Goal: Task Accomplishment & Management: Manage account settings

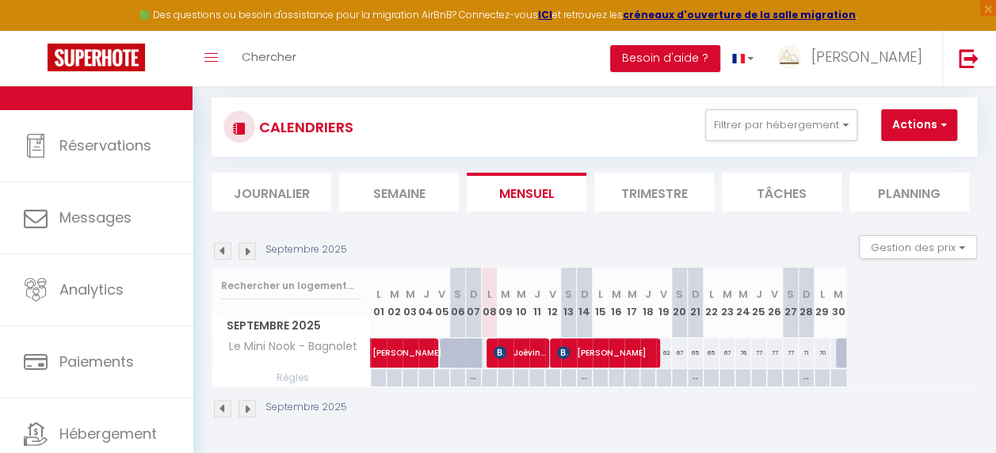
scroll to position [79, 0]
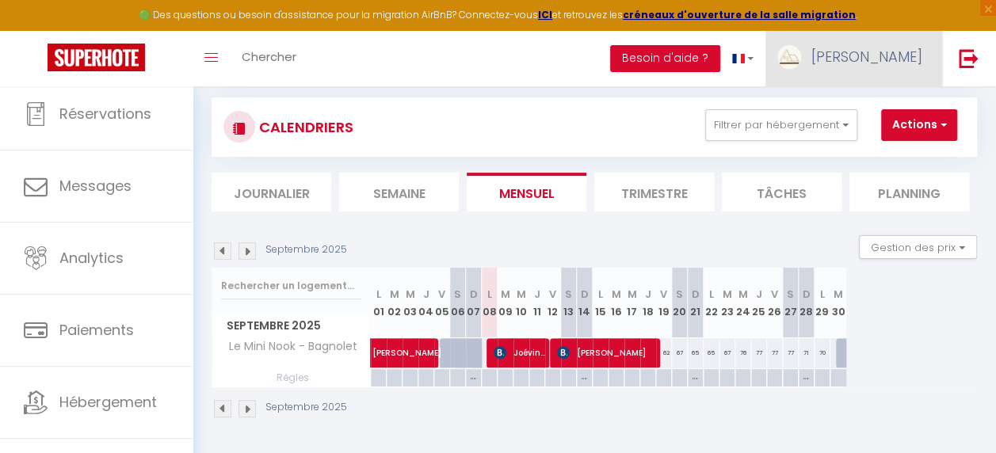
click at [919, 55] on span "[PERSON_NAME]" at bounding box center [867, 57] width 111 height 20
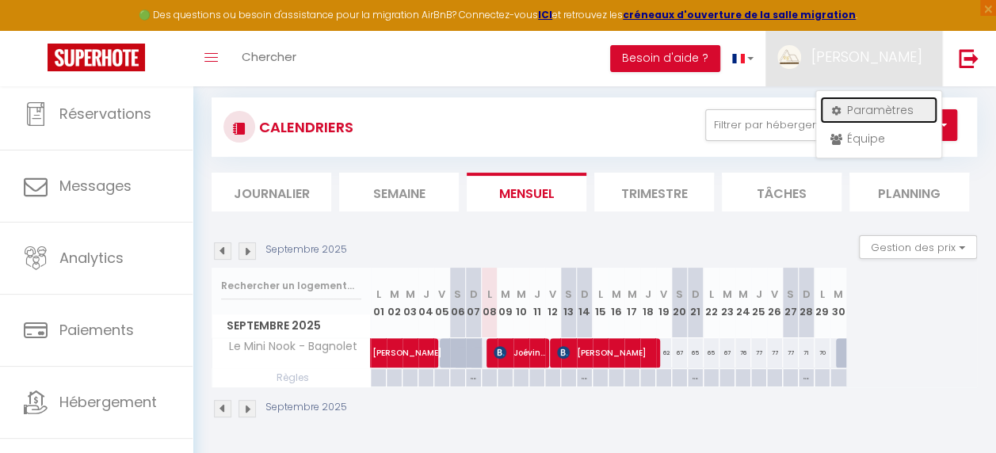
click at [869, 117] on link "Paramètres" at bounding box center [878, 110] width 117 height 27
select select "fr"
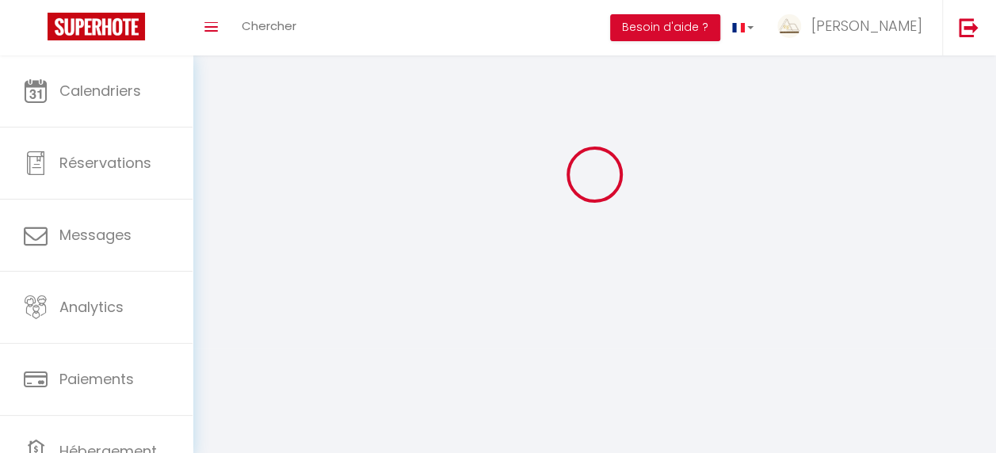
type input "[PERSON_NAME]"
type input "ngantsi"
type input "0749206449"
type input "[STREET_ADDRESS]"
type input "95190"
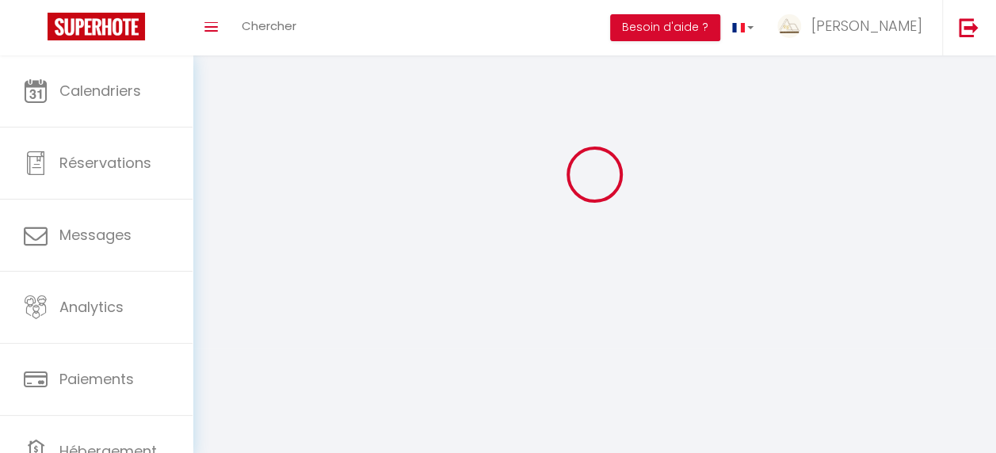
type input "Goussainville"
type input "LAhaTJFGUNQvlxx6F0Hb1AL2O"
type input "vhw6i0a2wMrHykEuXyYR9jm6E"
type input "[URL][DOMAIN_NAME]"
type input "LAhaTJFGUNQvlxx6F0Hb1AL2O"
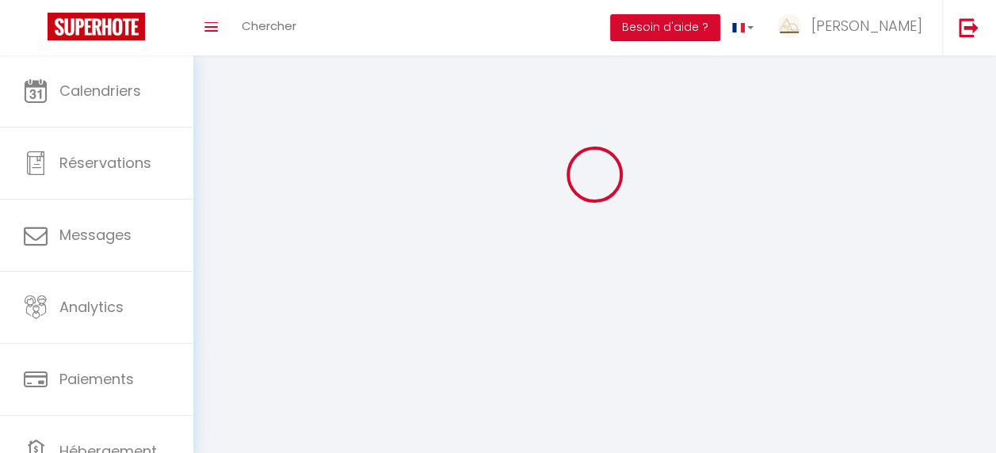
type input "vhw6i0a2wMrHykEuXyYR9jm6E"
type input "[URL][DOMAIN_NAME]"
select select "28"
select select "fr"
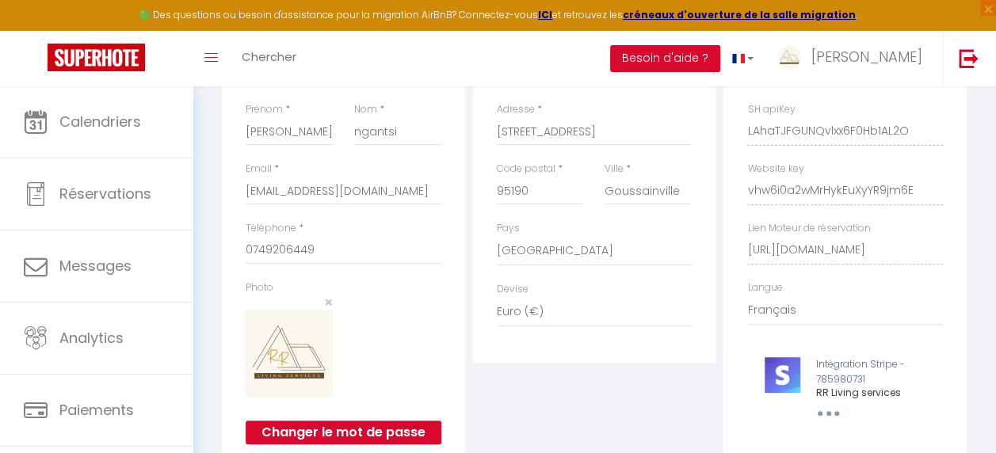
scroll to position [48, 0]
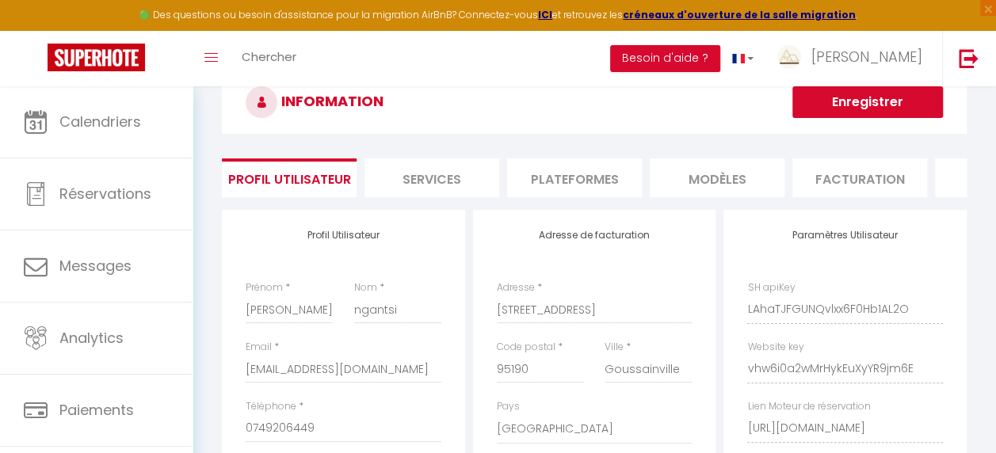
click at [550, 171] on li "Plateformes" at bounding box center [574, 178] width 135 height 39
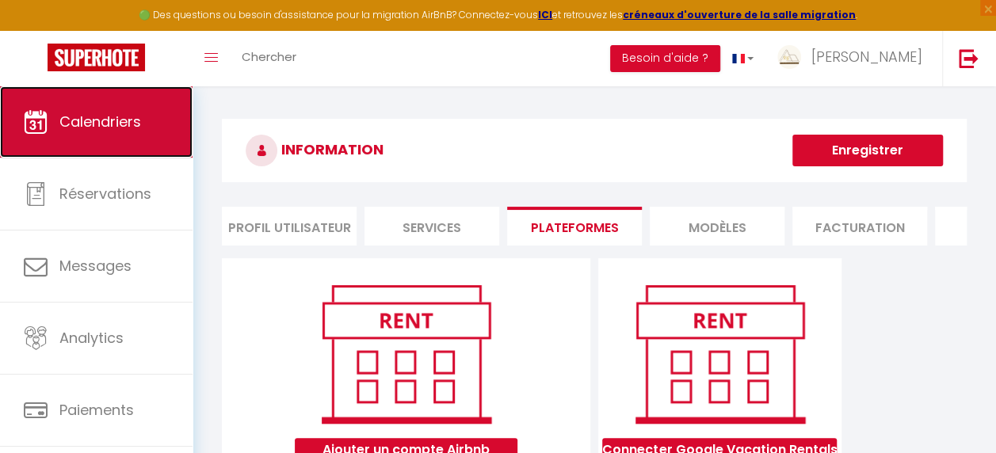
click at [132, 128] on span "Calendriers" at bounding box center [100, 122] width 82 height 20
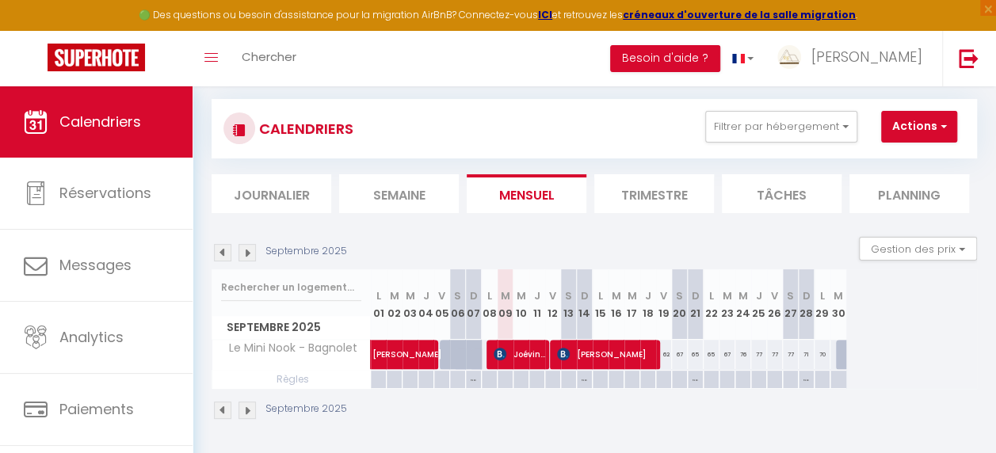
scroll to position [100, 0]
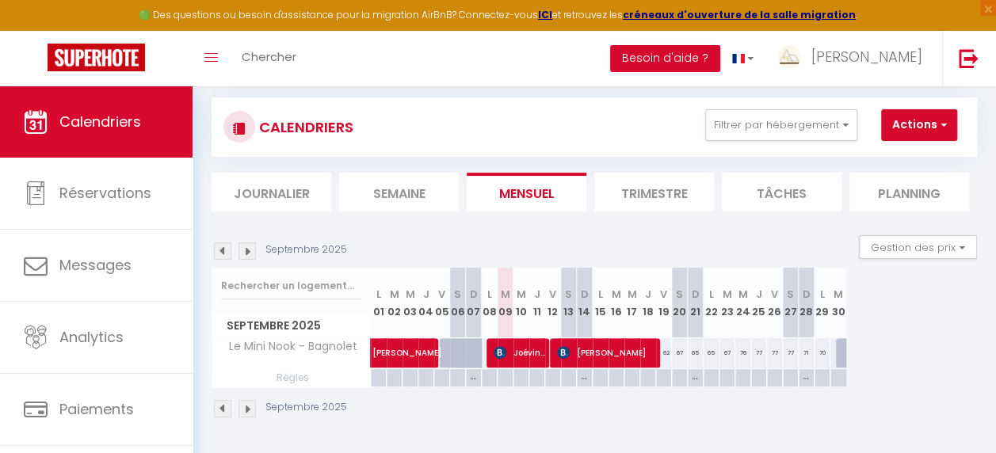
click at [709, 340] on div "65" at bounding box center [712, 352] width 16 height 29
type input "65"
type input "Lun 22 Septembre 2025"
type input "[DATE] Septembre 2025"
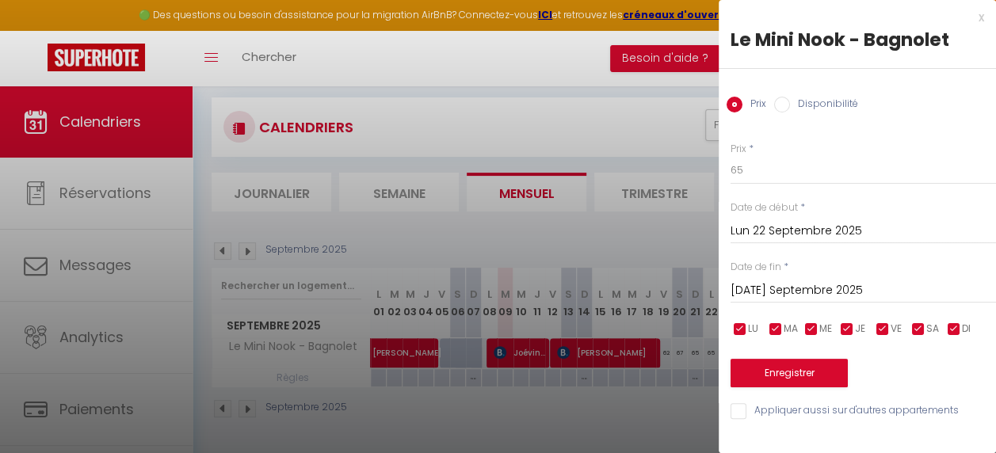
click at [579, 382] on div at bounding box center [498, 226] width 996 height 453
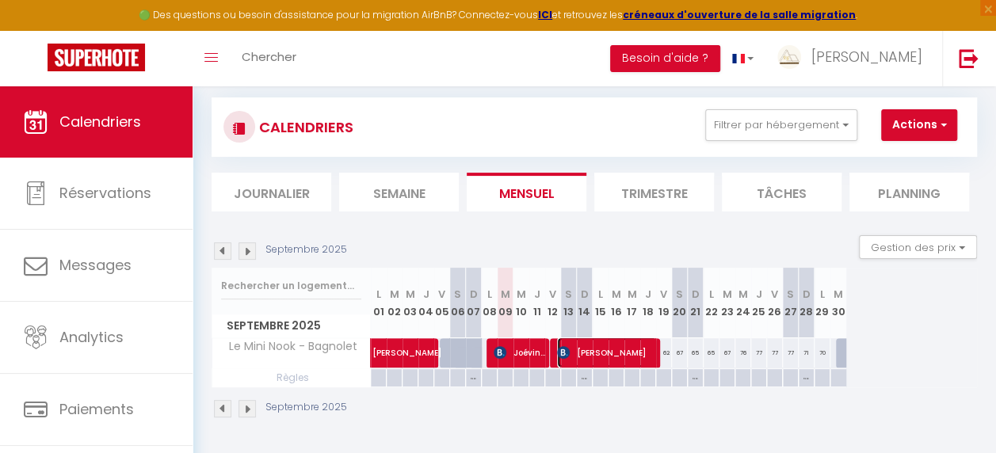
click at [644, 349] on span "[PERSON_NAME]" at bounding box center [607, 353] width 101 height 30
select select "OK"
select select "KO"
select select "0"
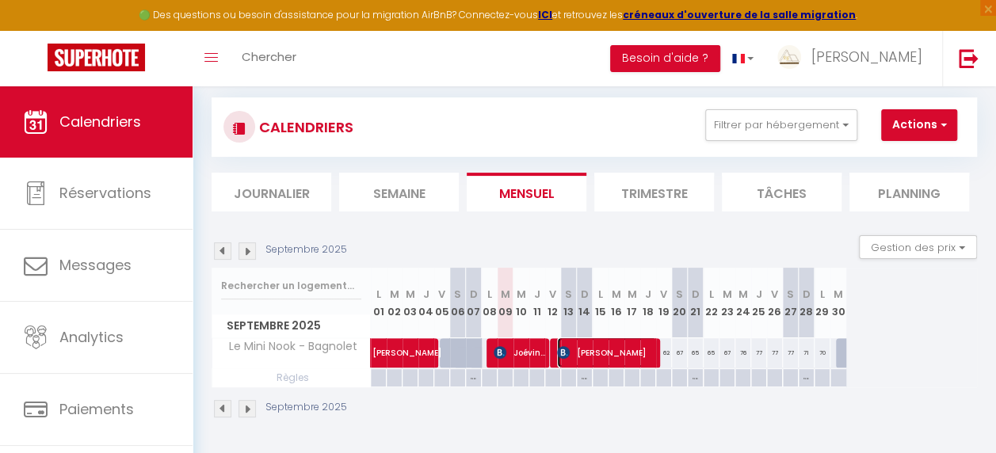
select select "1"
select select
select select "8321"
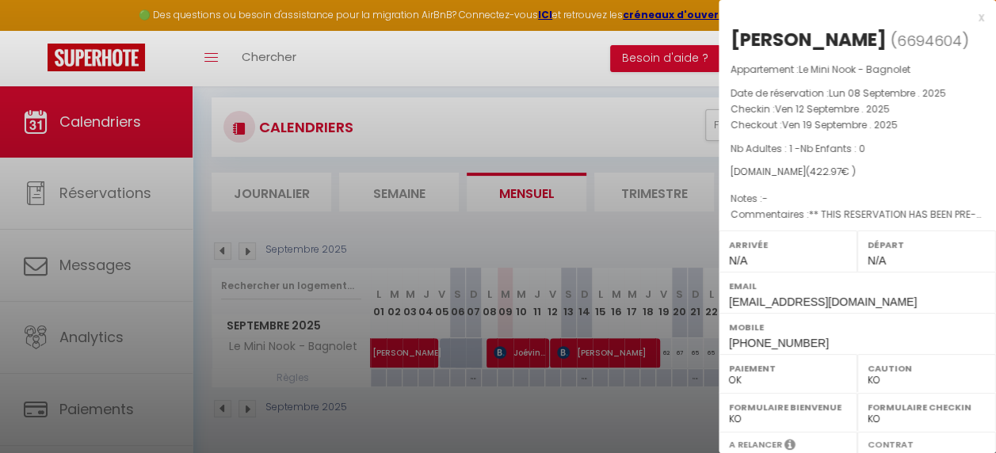
click at [644, 349] on div at bounding box center [498, 226] width 996 height 453
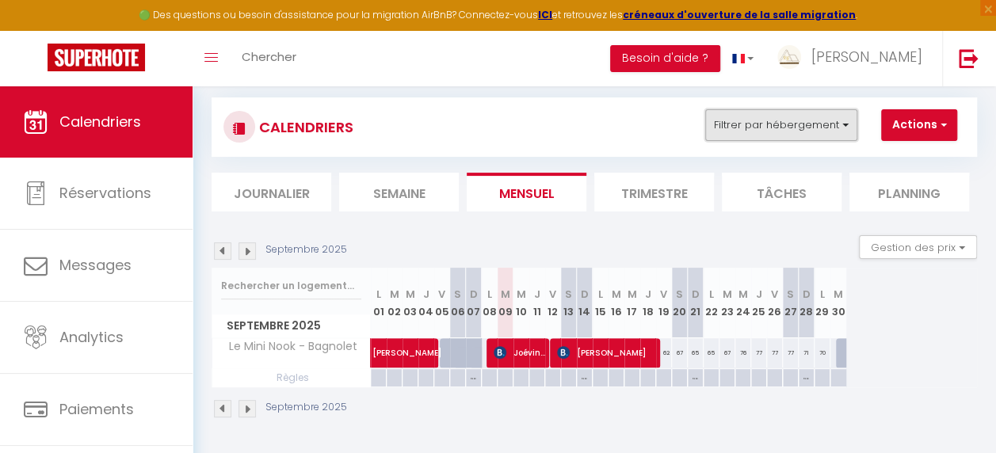
click at [825, 114] on button "Filtrer par hébergement" at bounding box center [781, 125] width 152 height 32
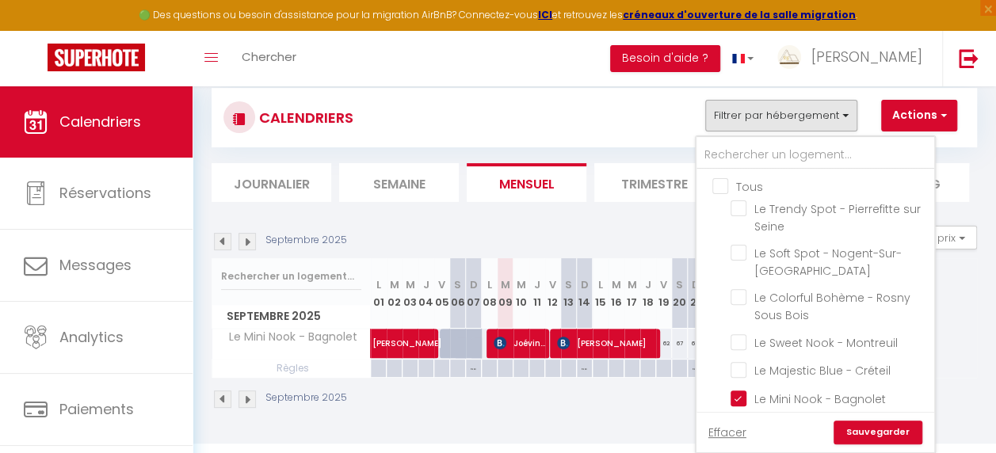
click at [726, 180] on input "Tous" at bounding box center [832, 186] width 238 height 16
checkbox input "true"
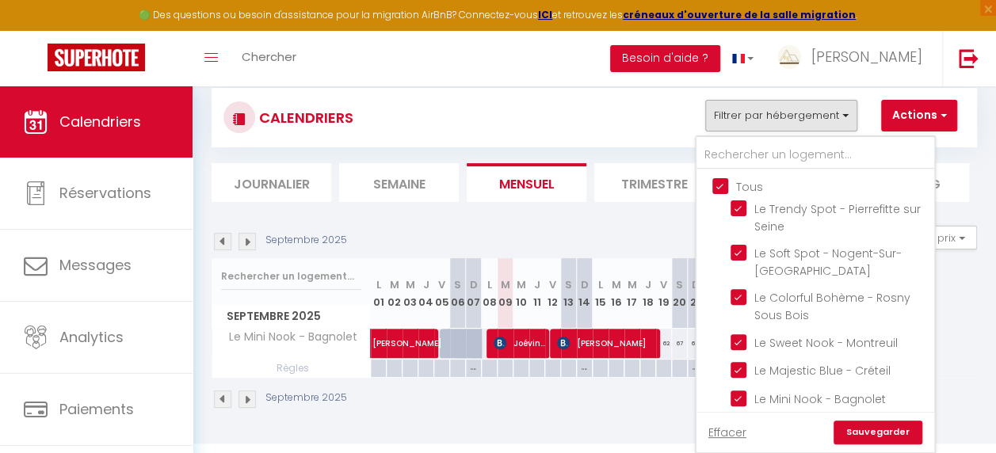
checkbox input "true"
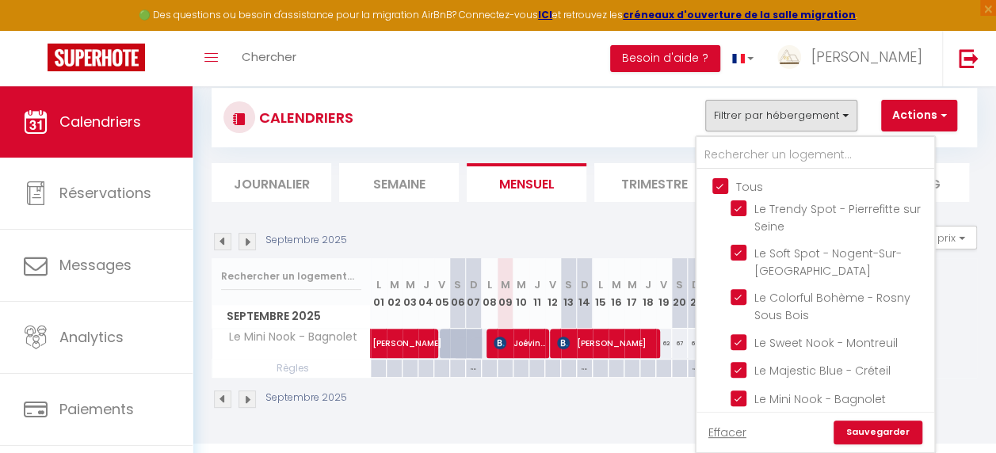
checkbox input "true"
click at [869, 429] on link "Sauvegarder" at bounding box center [878, 433] width 89 height 24
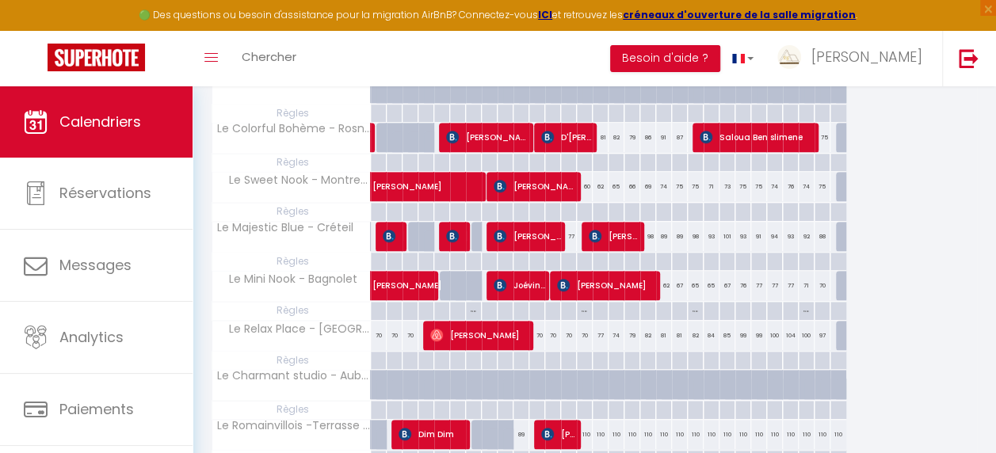
scroll to position [639, 0]
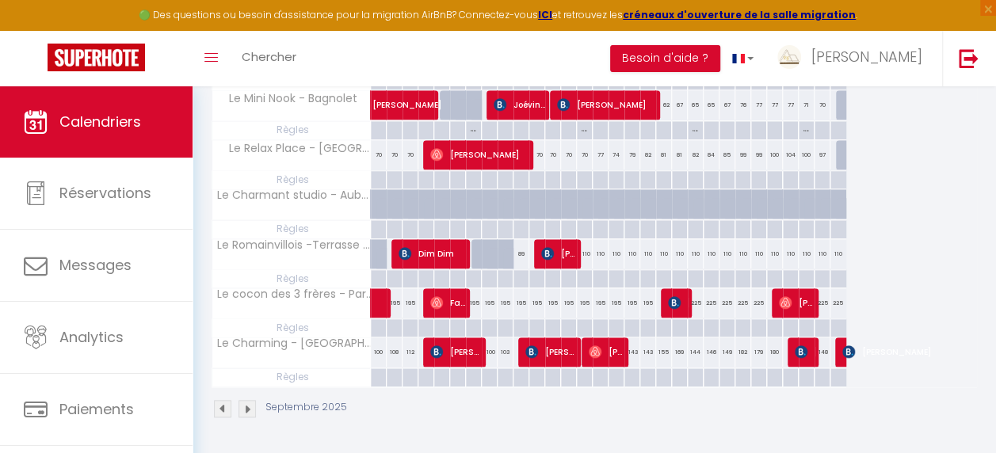
click at [376, 239] on div at bounding box center [379, 254] width 16 height 30
type input "89"
type input "Lun 01 Septembre 2025"
type input "[DATE] Septembre 2025"
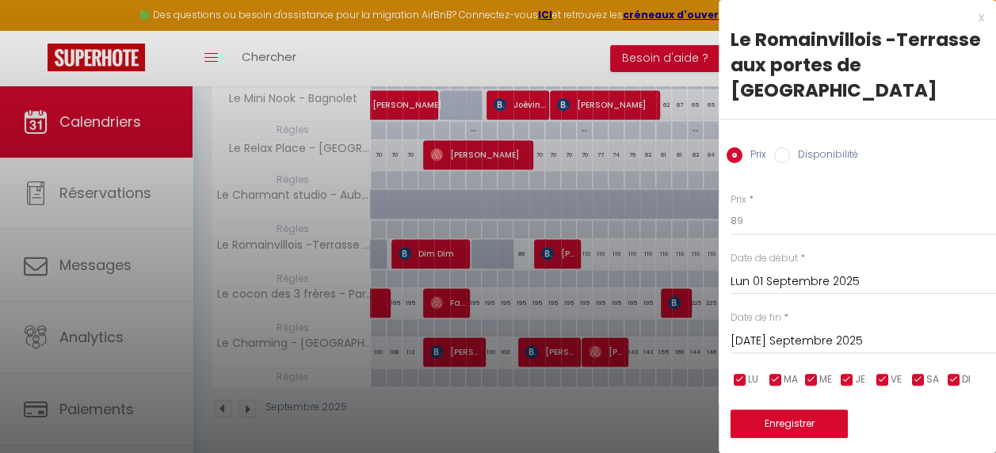
click at [364, 236] on div at bounding box center [498, 226] width 996 height 453
